Goal: Find specific page/section: Find specific page/section

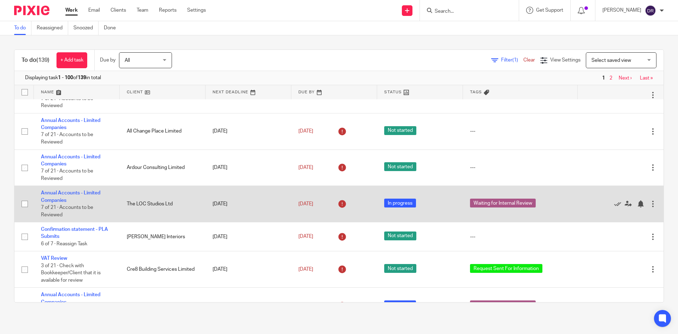
scroll to position [530, 0]
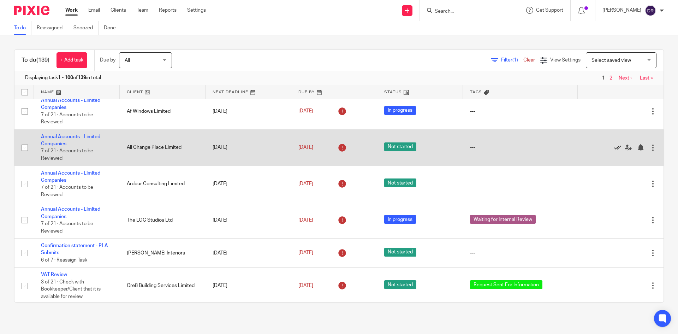
click at [614, 147] on icon at bounding box center [617, 147] width 7 height 7
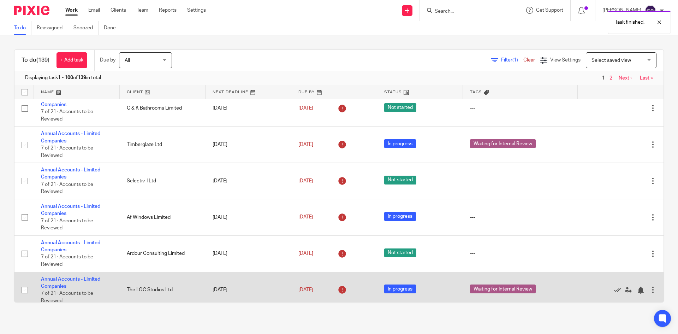
scroll to position [389, 0]
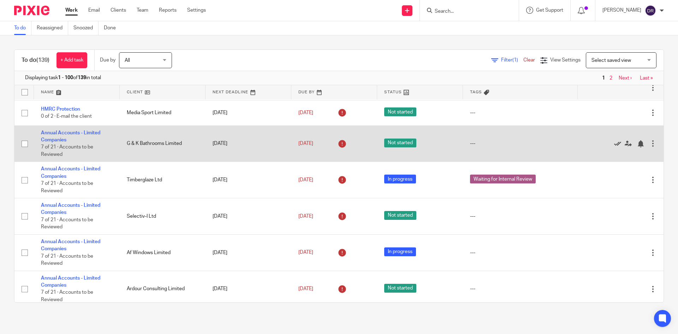
click at [614, 143] on icon at bounding box center [617, 143] width 7 height 7
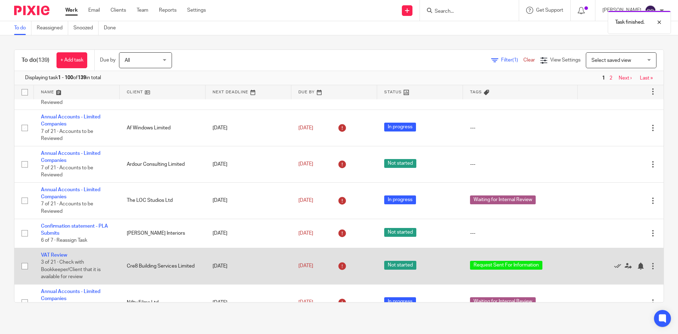
scroll to position [494, 0]
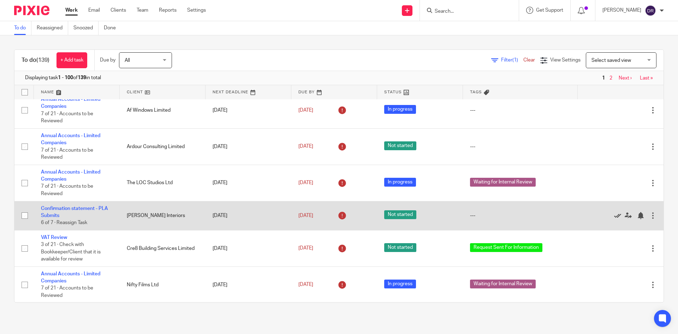
click at [614, 215] on icon at bounding box center [617, 215] width 7 height 7
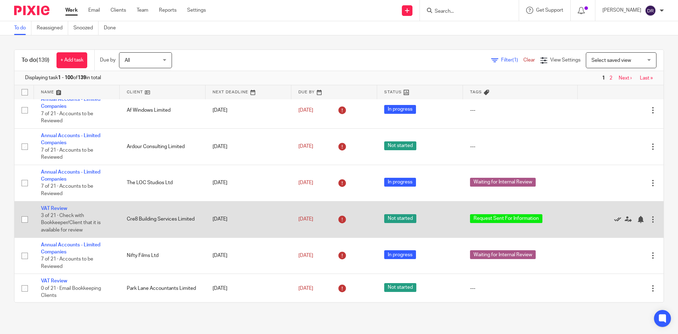
click at [614, 220] on icon at bounding box center [617, 219] width 7 height 7
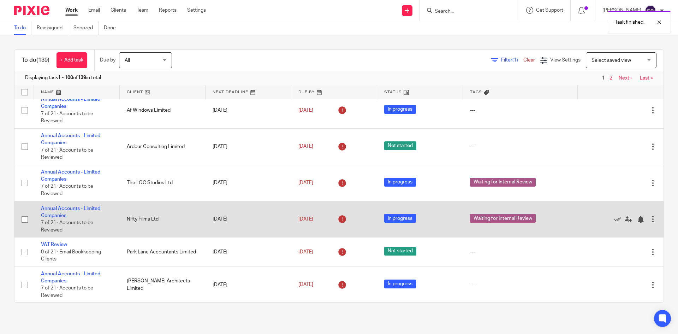
scroll to position [530, 0]
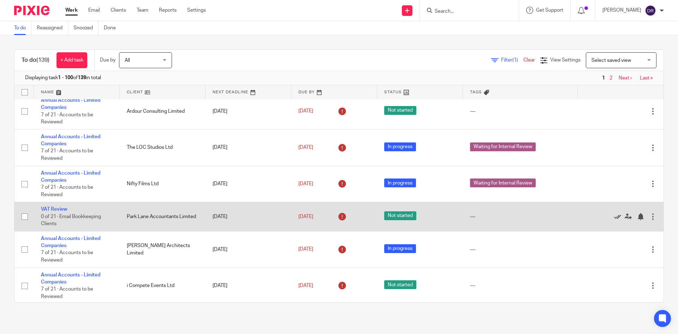
click at [614, 217] on icon at bounding box center [617, 216] width 7 height 7
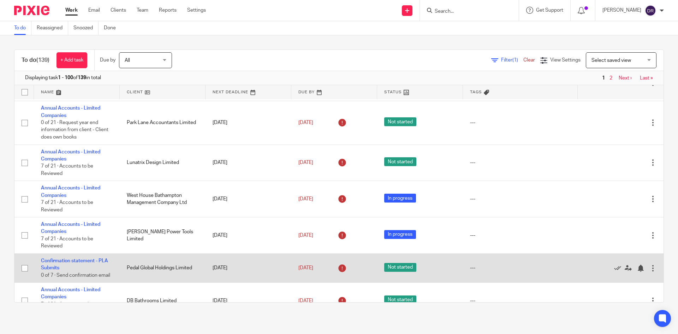
scroll to position [883, 0]
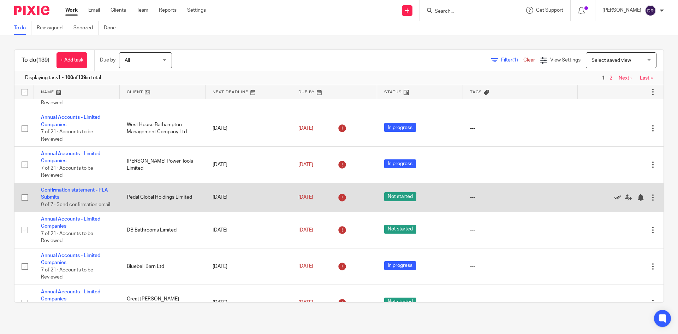
click at [614, 201] on icon at bounding box center [617, 197] width 7 height 7
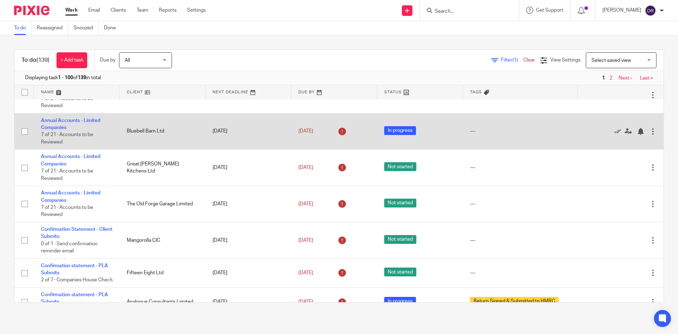
scroll to position [1024, 0]
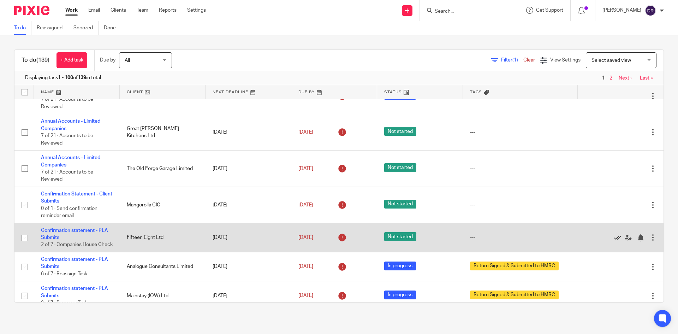
click at [614, 241] on icon at bounding box center [617, 237] width 7 height 7
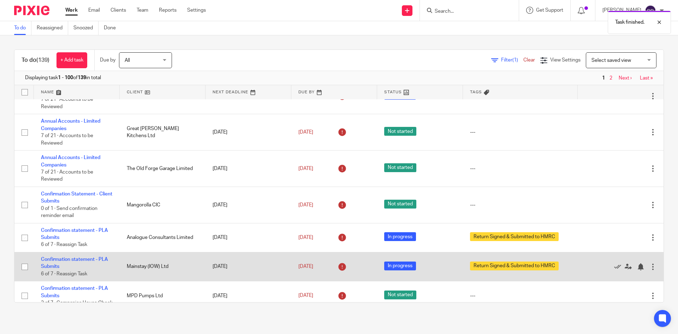
scroll to position [1060, 0]
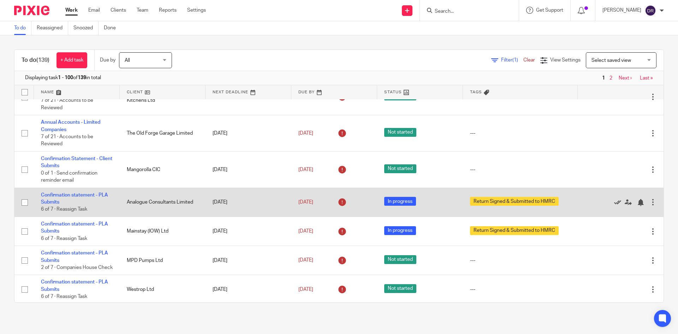
click at [614, 202] on icon at bounding box center [617, 202] width 7 height 7
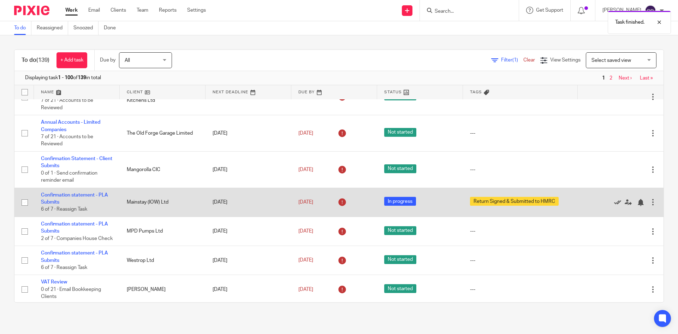
click at [614, 201] on icon at bounding box center [617, 202] width 7 height 7
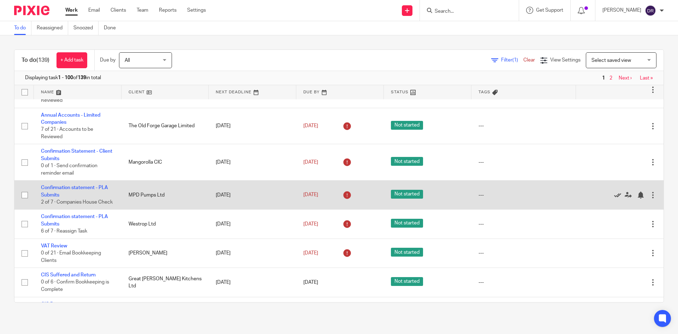
click at [614, 199] on icon at bounding box center [617, 194] width 7 height 7
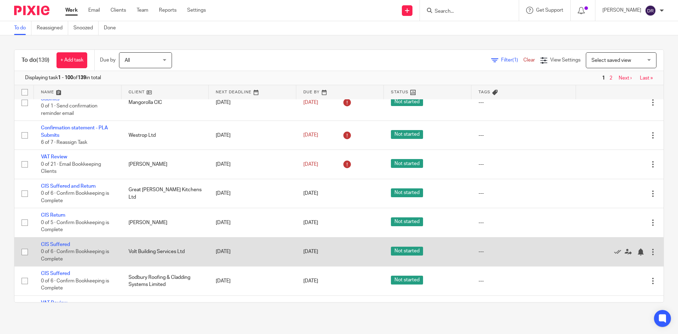
scroll to position [1130, 0]
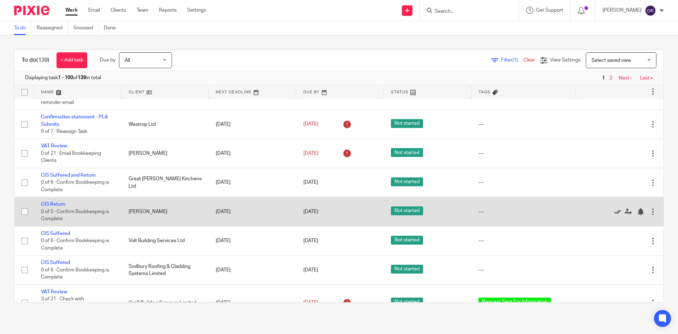
click at [614, 215] on icon at bounding box center [617, 211] width 7 height 7
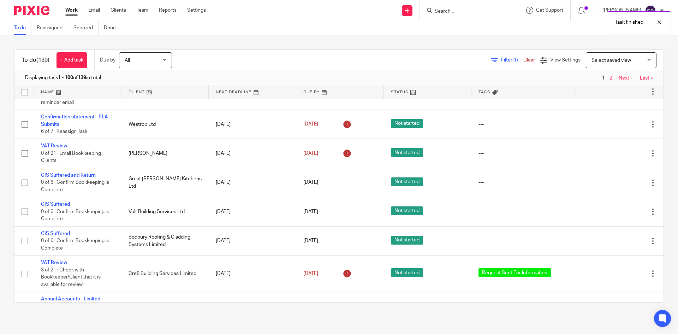
click at [614, 215] on icon at bounding box center [617, 211] width 7 height 7
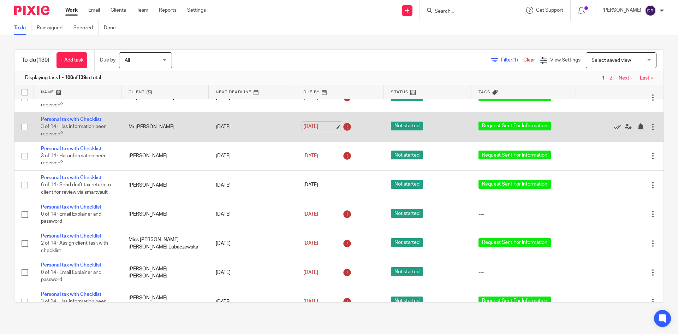
scroll to position [1837, 0]
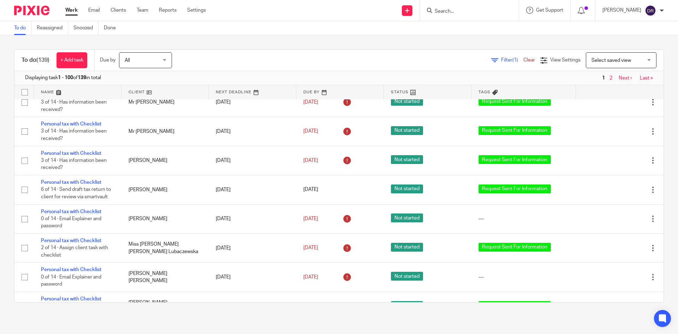
click at [456, 10] on input "Search" at bounding box center [466, 11] width 64 height 6
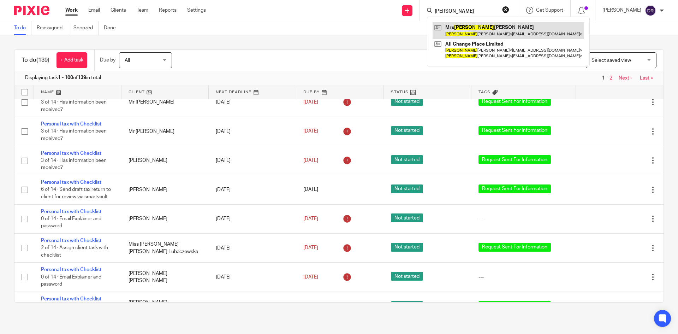
type input "sahron"
click at [496, 26] on link at bounding box center [509, 30] width 152 height 16
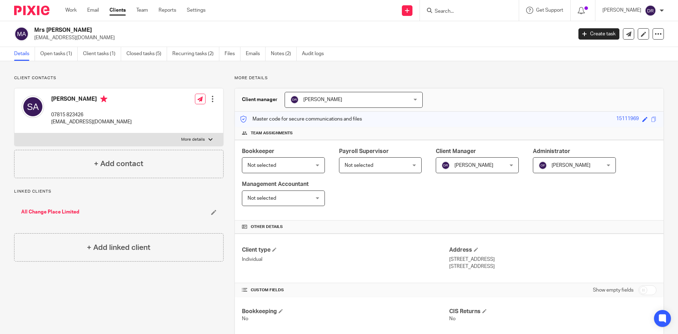
click at [54, 52] on link "Open tasks (1)" at bounding box center [58, 54] width 37 height 14
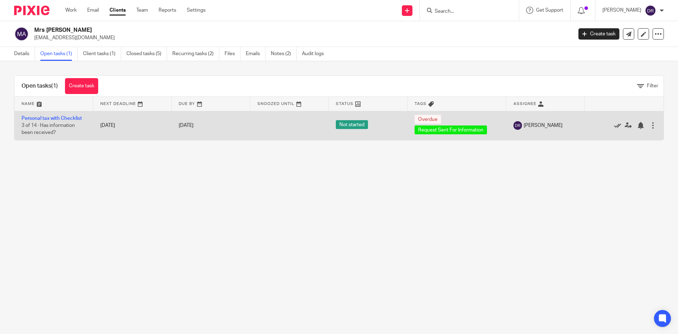
click at [614, 125] on icon at bounding box center [617, 125] width 7 height 7
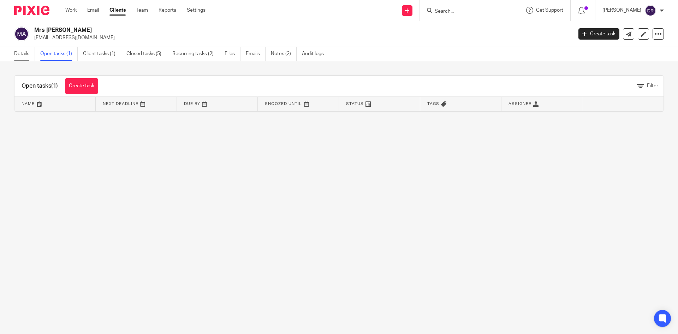
click at [23, 54] on link "Details" at bounding box center [24, 54] width 21 height 14
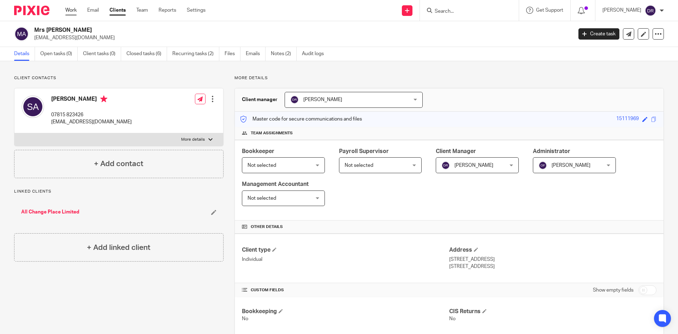
click at [73, 8] on link "Work" at bounding box center [70, 10] width 11 height 7
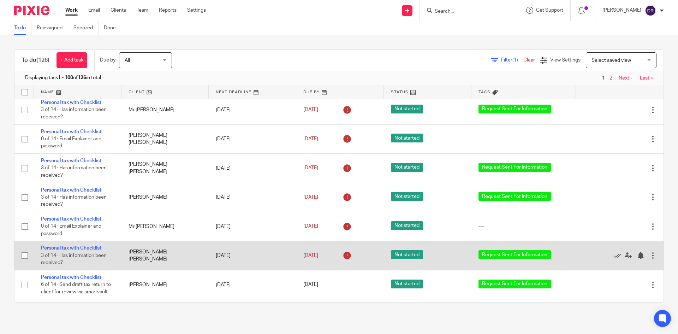
scroll to position [2839, 0]
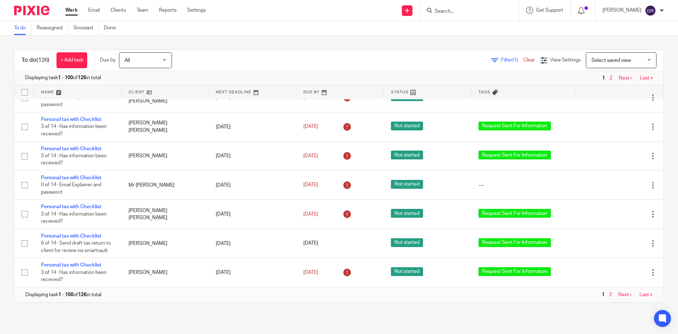
click at [618, 295] on link "Next ›" at bounding box center [624, 294] width 13 height 5
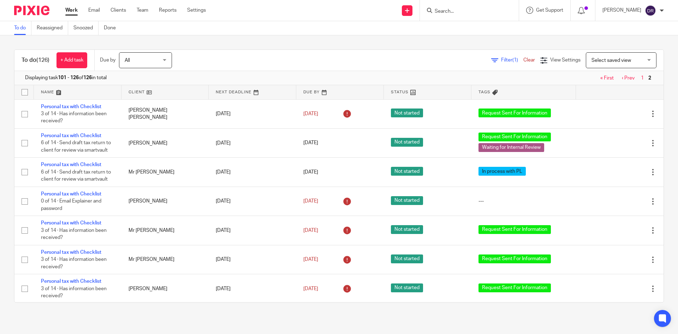
click at [641, 78] on link "1" at bounding box center [642, 78] width 3 height 5
